Goal: Task Accomplishment & Management: Manage account settings

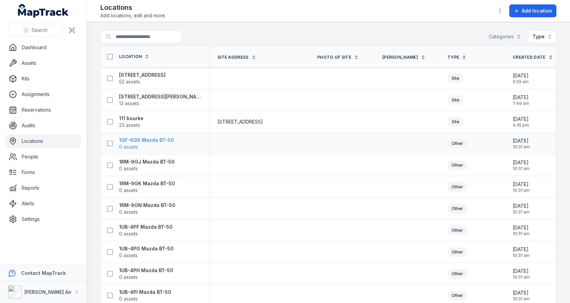
click at [169, 138] on strong "1QF-6QS Mazda BT-50" at bounding box center [146, 140] width 55 height 7
click at [359, 153] on td at bounding box center [341, 144] width 65 height 22
click at [504, 14] on button "button" at bounding box center [500, 10] width 13 height 13
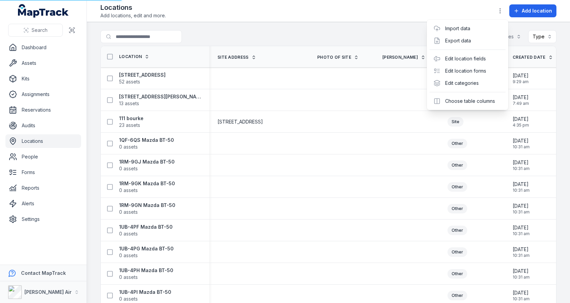
click at [521, 10] on div "Add location" at bounding box center [525, 10] width 63 height 13
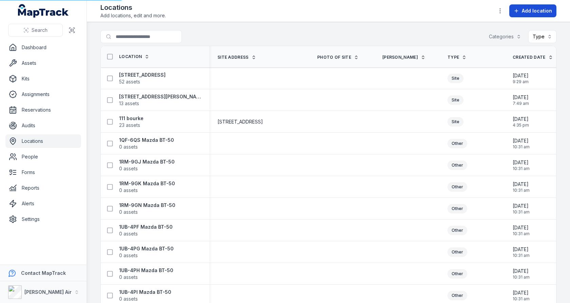
click at [519, 13] on icon at bounding box center [516, 10] width 5 height 5
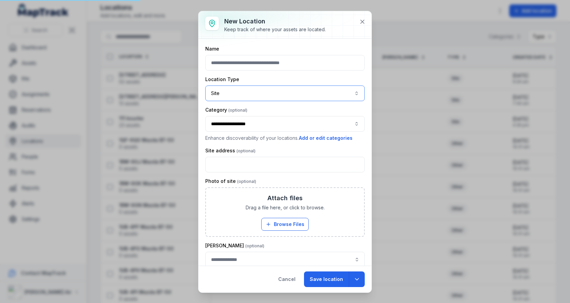
click at [311, 87] on button "Site ****" at bounding box center [284, 94] width 159 height 16
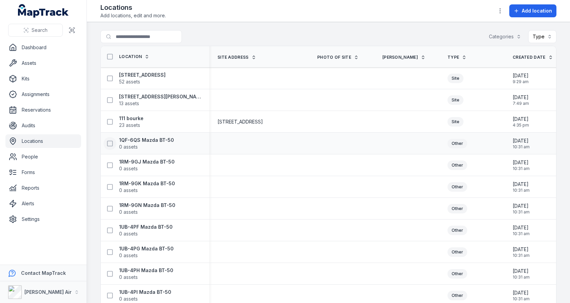
click at [110, 141] on icon at bounding box center [110, 143] width 7 height 7
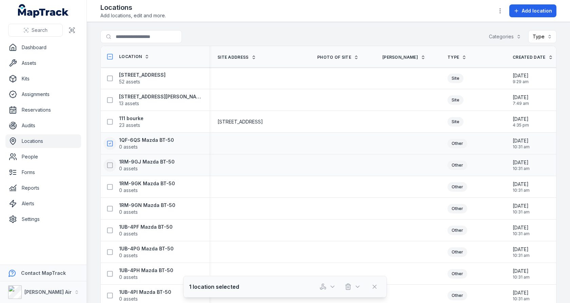
click at [110, 159] on button at bounding box center [109, 165] width 13 height 13
click at [109, 184] on icon at bounding box center [110, 187] width 7 height 7
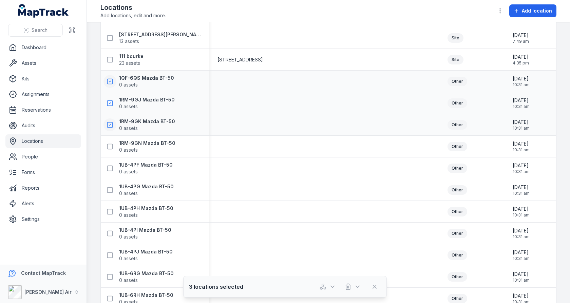
scroll to position [69, 0]
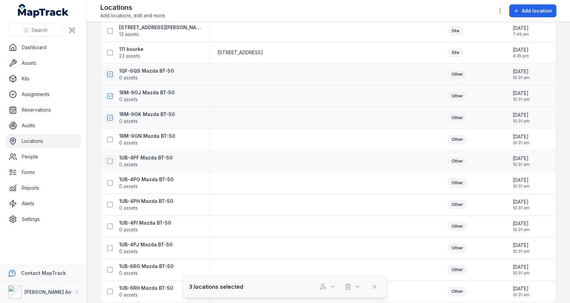
click at [110, 161] on icon at bounding box center [110, 161] width 7 height 7
click at [110, 142] on button at bounding box center [109, 139] width 13 height 13
click at [110, 180] on icon at bounding box center [110, 183] width 7 height 7
click at [110, 195] on div "1UB-4PH Mazda BT-50 0 assets" at bounding box center [155, 204] width 109 height 19
click at [110, 203] on icon at bounding box center [110, 204] width 7 height 7
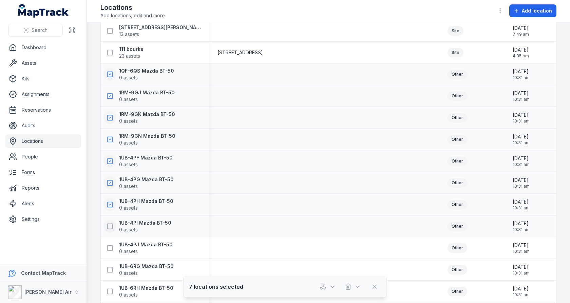
click at [110, 227] on icon at bounding box center [110, 226] width 7 height 7
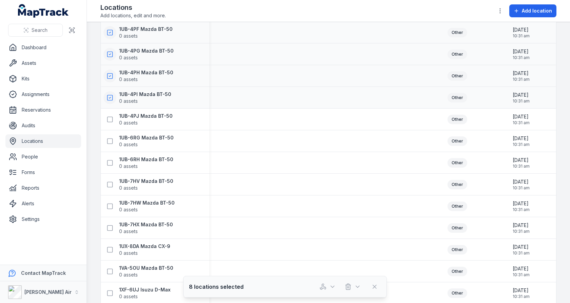
scroll to position [216, 0]
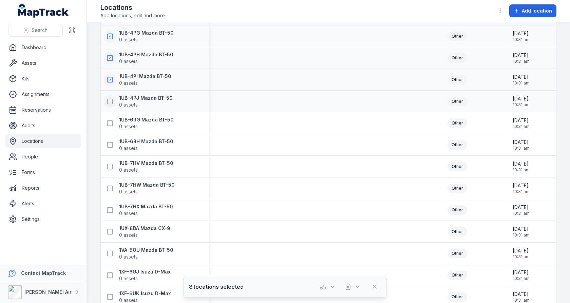
click at [108, 100] on icon at bounding box center [110, 101] width 7 height 7
click at [108, 117] on button at bounding box center [109, 123] width 13 height 13
click at [109, 144] on icon at bounding box center [110, 144] width 7 height 7
click at [111, 167] on icon at bounding box center [110, 166] width 7 height 7
click at [111, 188] on icon at bounding box center [110, 188] width 7 height 7
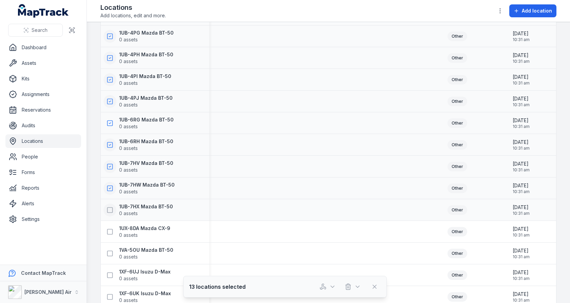
click at [111, 204] on button at bounding box center [109, 210] width 13 height 13
click at [110, 230] on icon at bounding box center [110, 231] width 7 height 7
click at [110, 254] on icon at bounding box center [110, 253] width 7 height 7
click at [110, 272] on rect at bounding box center [110, 274] width 5 height 5
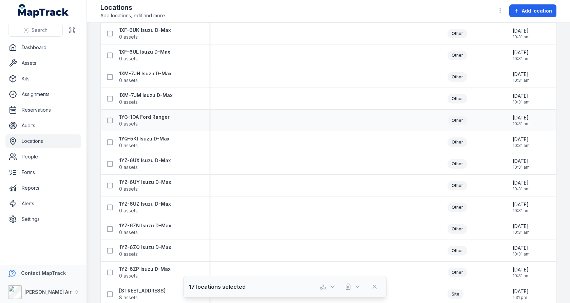
scroll to position [449, 0]
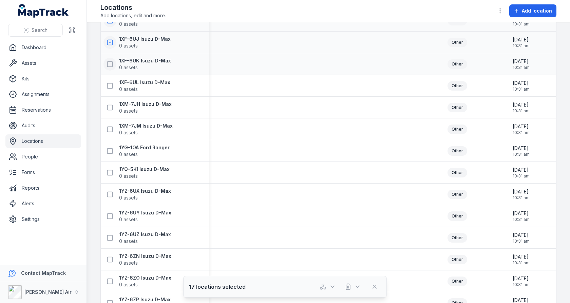
click at [111, 68] on button at bounding box center [109, 64] width 13 height 13
click at [110, 79] on button at bounding box center [109, 85] width 13 height 13
click at [110, 106] on icon at bounding box center [110, 107] width 7 height 7
click at [110, 128] on icon at bounding box center [110, 129] width 7 height 7
click at [110, 146] on button at bounding box center [109, 151] width 13 height 13
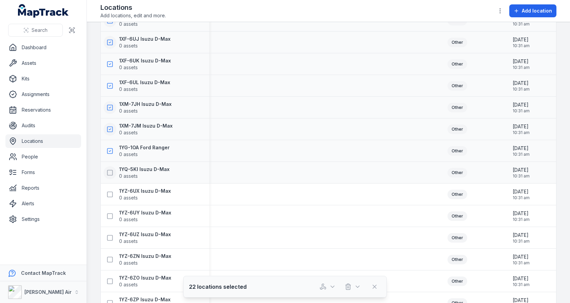
click at [110, 171] on icon at bounding box center [110, 172] width 7 height 7
click at [110, 190] on button at bounding box center [109, 194] width 13 height 13
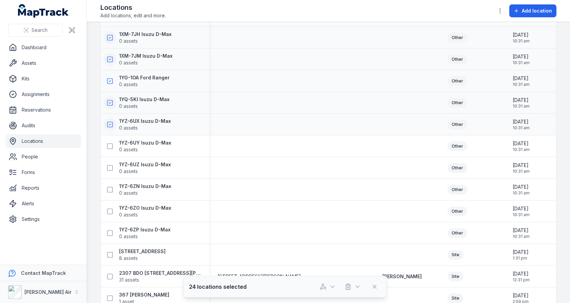
scroll to position [525, 0]
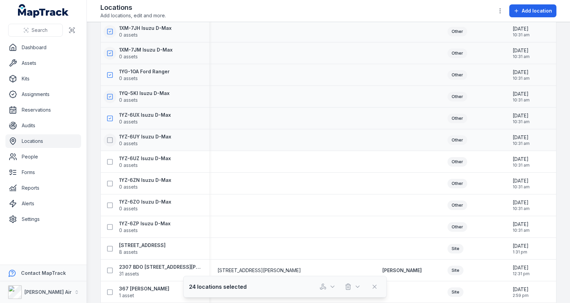
click at [109, 137] on rect at bounding box center [110, 139] width 5 height 5
click at [109, 162] on icon at bounding box center [110, 161] width 7 height 7
click at [109, 182] on icon at bounding box center [110, 183] width 7 height 7
click at [110, 203] on icon at bounding box center [110, 205] width 7 height 7
click at [110, 224] on icon at bounding box center [110, 227] width 7 height 7
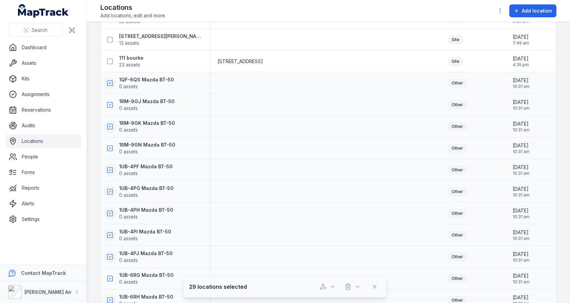
scroll to position [0, 0]
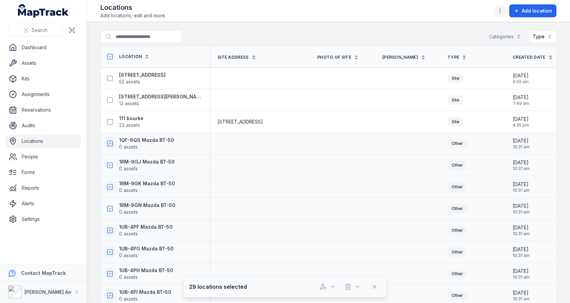
click at [497, 13] on button "button" at bounding box center [500, 10] width 13 height 13
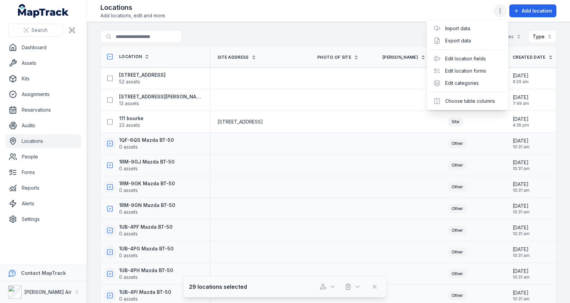
click at [497, 13] on button "button" at bounding box center [500, 10] width 13 height 13
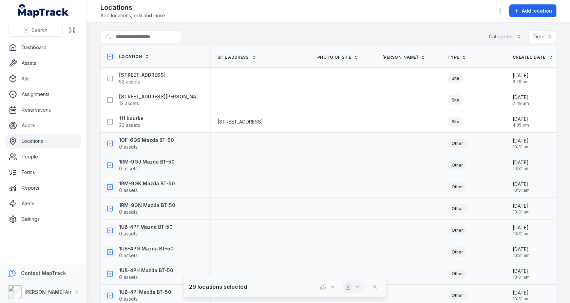
click at [355, 283] on button "button" at bounding box center [353, 286] width 22 height 13
click at [357, 261] on div "Delete" at bounding box center [354, 257] width 76 height 12
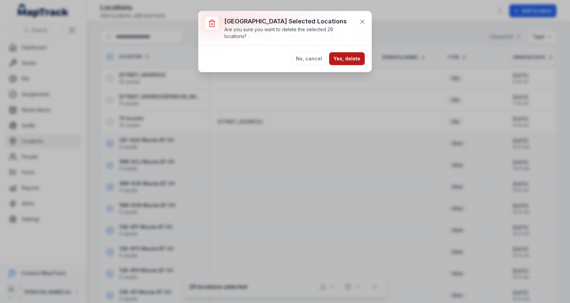
click at [352, 58] on button "Yes, delete" at bounding box center [347, 58] width 36 height 13
